Goal: Register for event/course

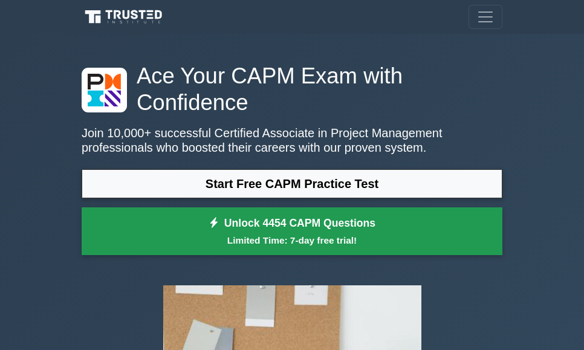
click at [267, 208] on link "Unlock 4454 CAPM Questions Limited Time: 7-day free trial!" at bounding box center [292, 232] width 421 height 48
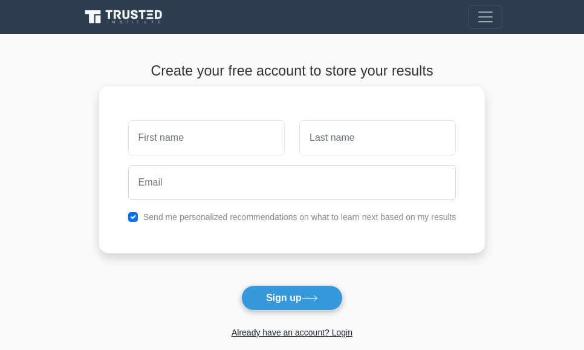
click at [172, 142] on input "text" at bounding box center [206, 137] width 157 height 35
type input "ESTEVAO LUEMBA"
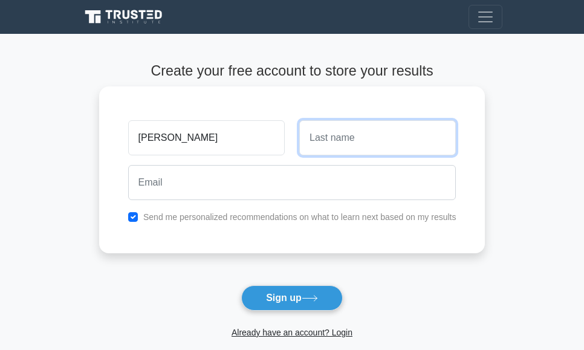
click at [327, 140] on input "text" at bounding box center [377, 137] width 157 height 35
type input "MAZEBO"
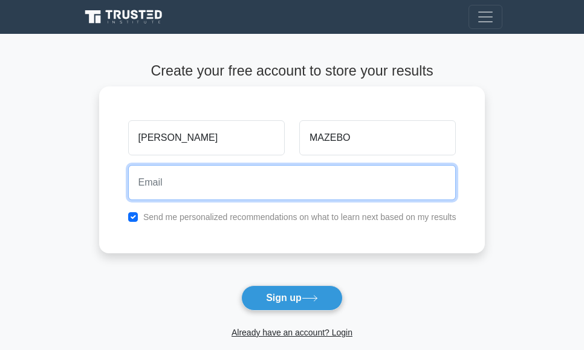
click at [180, 186] on input "email" at bounding box center [292, 182] width 328 height 35
type input "estevaomazebo1@gmail.com"
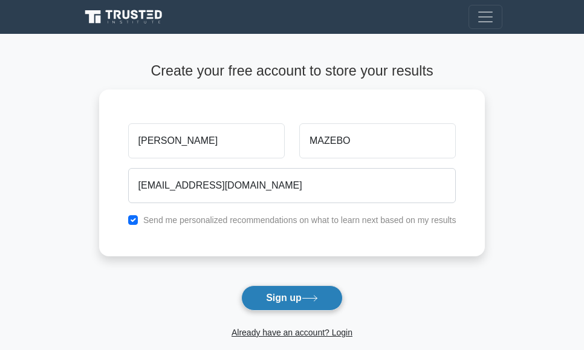
click at [276, 299] on button "Sign up" at bounding box center [292, 298] width 102 height 25
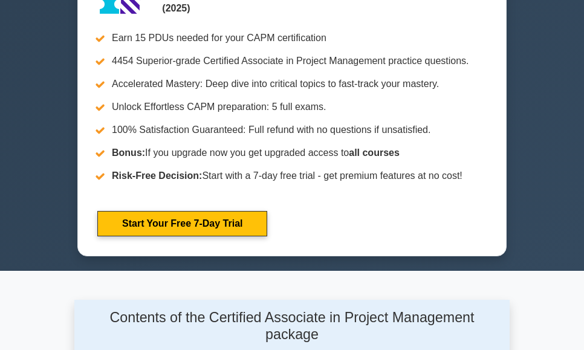
scroll to position [544, 0]
